Goal: Find contact information: Find contact information

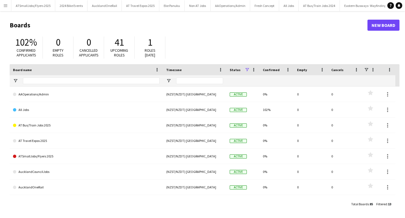
click at [5, 5] on app-icon "Menu" at bounding box center [5, 5] width 4 height 4
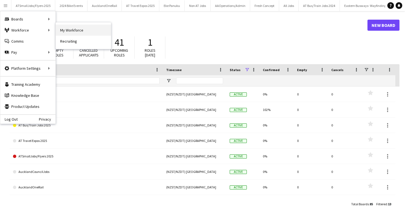
click at [68, 29] on link "My Workforce" at bounding box center [83, 30] width 55 height 11
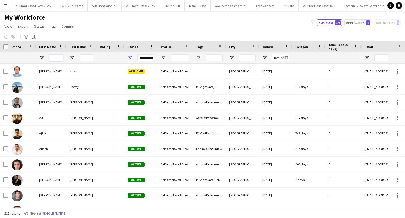
click at [56, 56] on input "First Name Filter Input" at bounding box center [56, 57] width 14 height 7
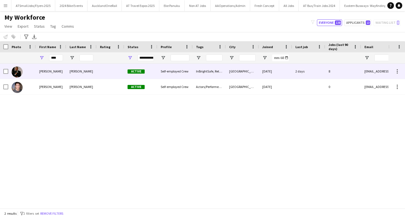
click at [114, 72] on div at bounding box center [111, 71] width 28 height 15
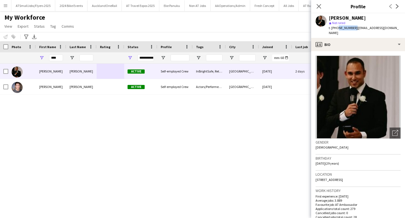
drag, startPoint x: 353, startPoint y: 27, endPoint x: 337, endPoint y: 27, distance: 16.9
click at [337, 27] on span "t. [PHONE_NUMBER]" at bounding box center [343, 28] width 29 height 4
copy span "0274514370"
click at [58, 58] on input "****" at bounding box center [56, 57] width 14 height 7
type input "*"
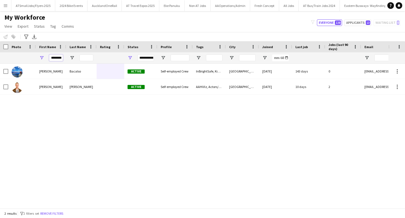
scroll to position [0, 1]
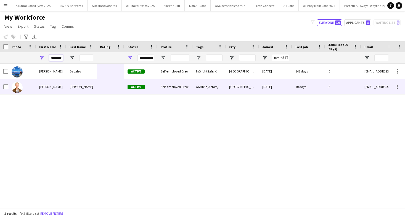
type input "********"
click at [101, 87] on div at bounding box center [111, 86] width 28 height 15
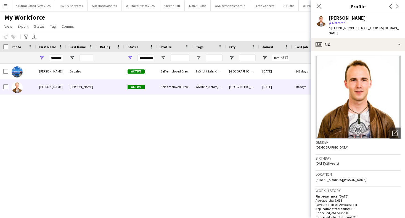
click at [399, 28] on span "| [EMAIL_ADDRESS][DOMAIN_NAME]" at bounding box center [364, 30] width 70 height 9
drag, startPoint x: 399, startPoint y: 28, endPoint x: 355, endPoint y: 28, distance: 43.9
click at [355, 28] on span "| [EMAIL_ADDRESS][DOMAIN_NAME]" at bounding box center [364, 30] width 70 height 9
copy span "[EMAIL_ADDRESS][DOMAIN_NAME]"
drag, startPoint x: 353, startPoint y: 28, endPoint x: 329, endPoint y: 29, distance: 24.6
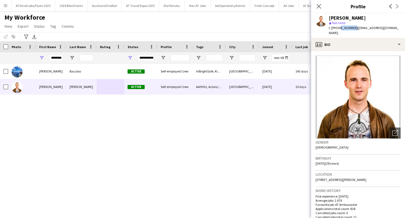
click at [330, 29] on span "t. [PHONE_NUMBER]" at bounding box center [343, 28] width 29 height 4
copy span ". [PHONE_NUMBER]"
